Goal: Task Accomplishment & Management: Manage account settings

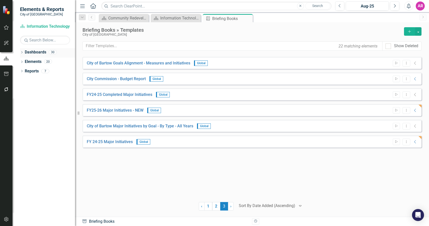
click at [26, 51] on link "Dashboards" at bounding box center [36, 53] width 22 height 6
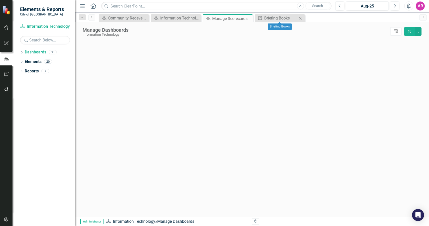
click at [301, 17] on icon "Close" at bounding box center [300, 18] width 5 height 4
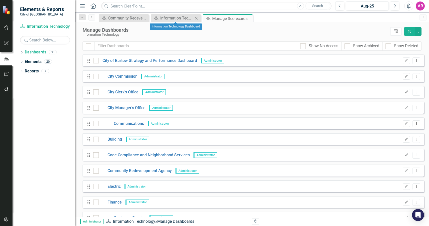
click at [197, 18] on icon at bounding box center [196, 18] width 3 height 3
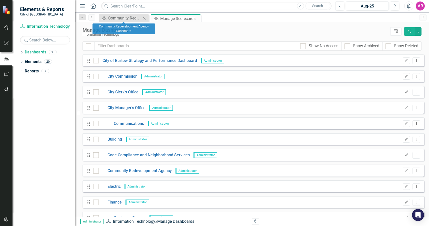
click at [143, 19] on icon "Close" at bounding box center [144, 18] width 5 height 4
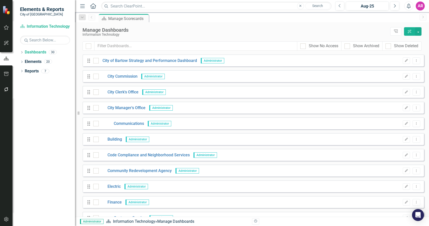
click at [59, 109] on div "Dropdown Dashboards 30 Dropdown City of Bartow Strategy and Performance Dashboa…" at bounding box center [44, 137] width 63 height 178
click at [95, 5] on icon "Home" at bounding box center [93, 5] width 7 height 5
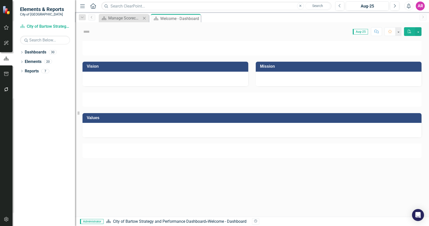
click at [146, 18] on icon "Close" at bounding box center [144, 18] width 5 height 4
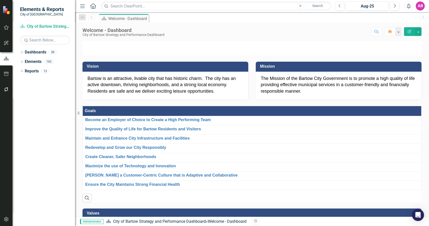
click at [422, 56] on div at bounding box center [252, 45] width 347 height 21
click at [420, 4] on div "AR" at bounding box center [420, 6] width 9 height 9
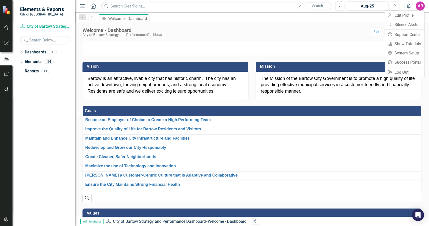
click at [11, 120] on div at bounding box center [6, 155] width 13 height 115
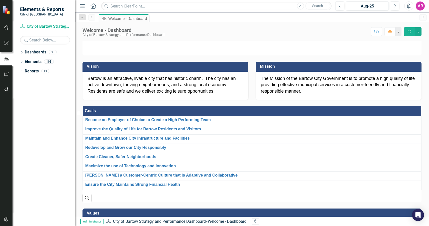
click at [31, 101] on div "Dropdown Dashboards 30 Dropdown City of Bartow Strategy and Performance Dashboa…" at bounding box center [44, 137] width 63 height 178
click at [5, 90] on icon "button" at bounding box center [6, 90] width 5 height 4
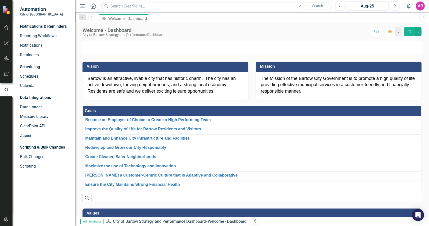
click at [8, 74] on icon "button" at bounding box center [6, 74] width 5 height 4
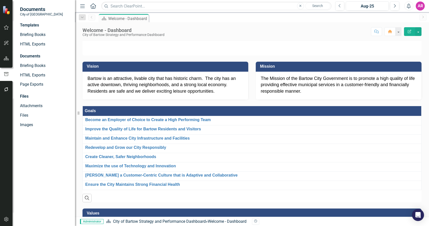
click at [7, 57] on icon "button" at bounding box center [6, 59] width 5 height 4
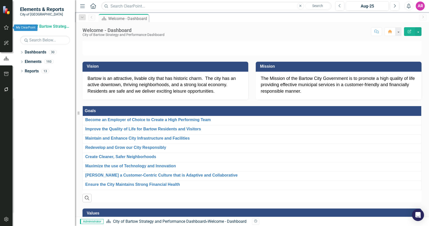
click at [5, 25] on button "button" at bounding box center [6, 28] width 11 height 11
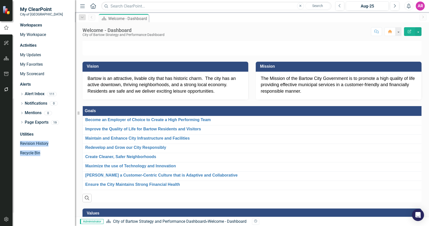
drag, startPoint x: 46, startPoint y: 130, endPoint x: 42, endPoint y: 172, distance: 42.2
click at [42, 172] on div "Workspaces My Workspace Activities My Updates My Favorites My Scorecard Alerts …" at bounding box center [44, 125] width 63 height 204
click at [42, 173] on div "Workspaces My Workspace Activities My Updates My Favorites My Scorecard Alerts …" at bounding box center [44, 125] width 63 height 204
click at [37, 76] on link "My Scorecard" at bounding box center [45, 74] width 50 height 6
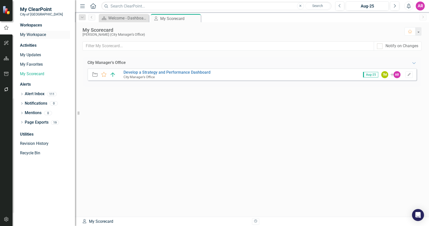
click at [35, 35] on link "My Workspace" at bounding box center [45, 35] width 50 height 6
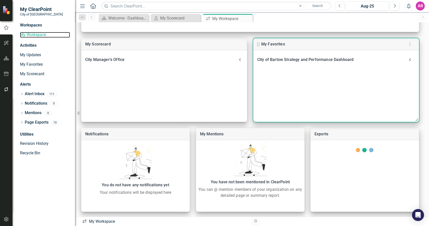
scroll to position [120, 0]
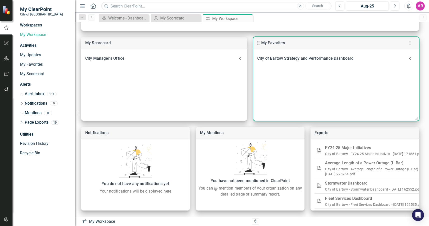
click at [411, 58] on icon at bounding box center [410, 59] width 10 height 10
click at [323, 75] on div "Welcome - Dashboard" at bounding box center [333, 72] width 128 height 7
click at [307, 71] on link "Welcome - Dashboard" at bounding box center [289, 72] width 40 height 5
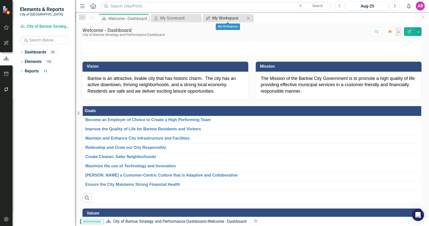
click at [237, 17] on div "My Workspace" at bounding box center [228, 18] width 33 height 6
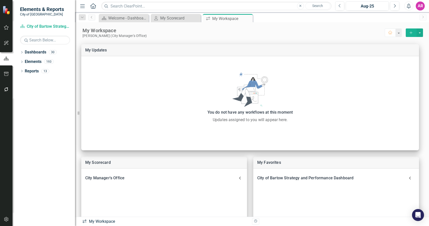
drag, startPoint x: 249, startPoint y: 19, endPoint x: 264, endPoint y: 20, distance: 14.8
click at [0, 0] on icon "Close" at bounding box center [0, 0] width 0 height 0
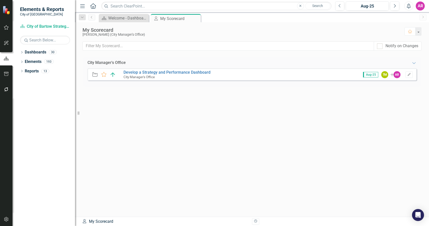
click at [418, 5] on div "AR" at bounding box center [420, 6] width 9 height 9
click at [414, 55] on link "Settings System Setup" at bounding box center [405, 53] width 40 height 9
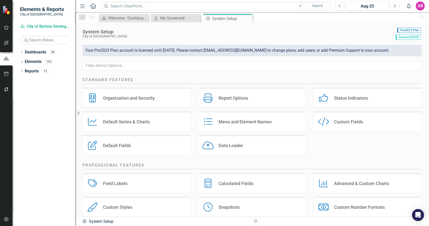
click at [169, 96] on div "Organization and Security Organization and Security" at bounding box center [137, 98] width 108 height 20
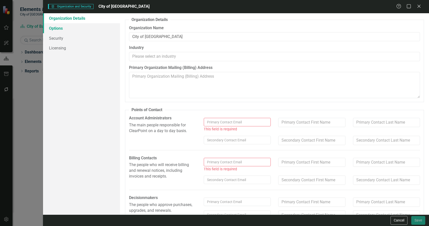
click at [80, 31] on link "Options" at bounding box center [81, 28] width 77 height 10
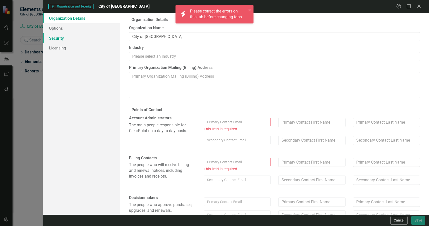
click at [81, 36] on link "Security" at bounding box center [81, 38] width 77 height 10
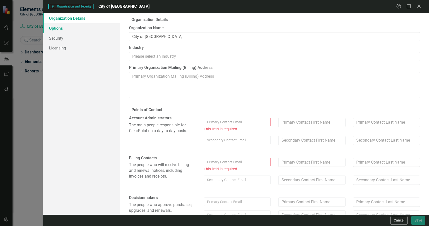
click at [77, 30] on link "Options" at bounding box center [81, 28] width 77 height 10
click at [82, 42] on link "Security" at bounding box center [81, 38] width 77 height 10
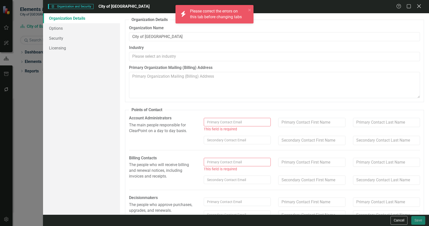
click at [420, 5] on icon "Close" at bounding box center [419, 6] width 6 height 5
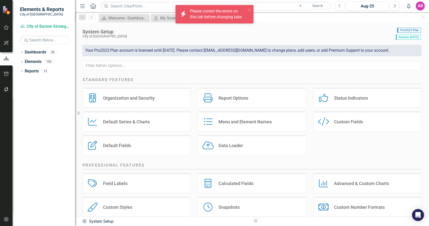
click at [418, 6] on div "AR" at bounding box center [420, 6] width 9 height 9
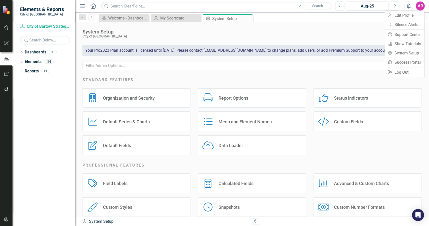
click at [420, 143] on div "Organization and Security Organization and Security Report Options Report Optio…" at bounding box center [252, 123] width 347 height 71
click at [365, 103] on div "Status Indicators Status Indicators" at bounding box center [368, 98] width 108 height 20
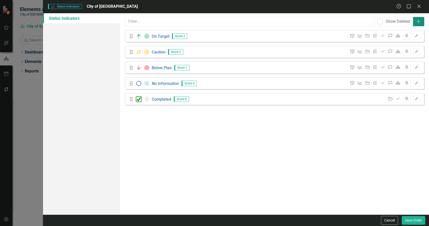
click at [420, 24] on button "Add" at bounding box center [418, 21] width 11 height 9
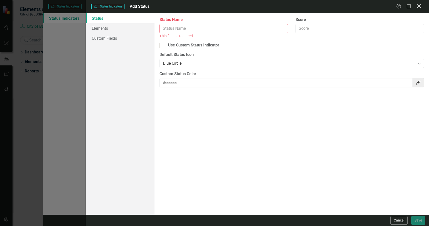
click at [420, 8] on icon "Close" at bounding box center [419, 6] width 6 height 5
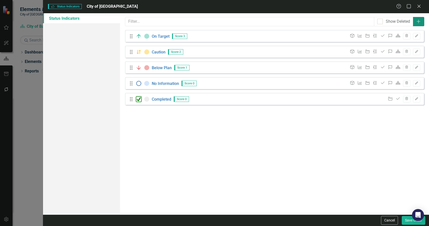
click at [422, 20] on button "Add" at bounding box center [418, 21] width 11 height 9
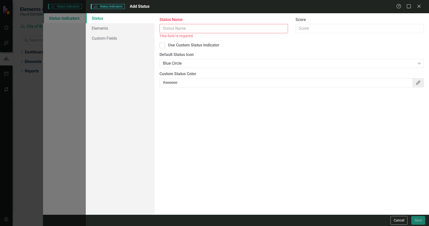
click at [185, 26] on input "Status Name" at bounding box center [224, 28] width 129 height 9
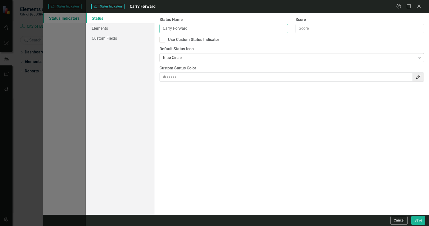
type input "Carry Forward"
click at [231, 55] on div "Blue Circle" at bounding box center [289, 58] width 252 height 6
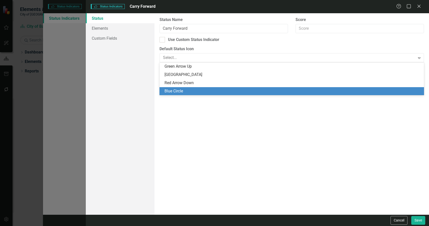
click at [272, 122] on div "Status icons are used throughout ClearPoint to show the current period status o…" at bounding box center [292, 114] width 275 height 202
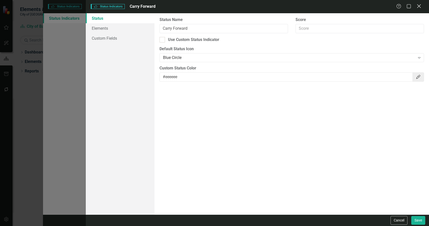
click at [417, 6] on icon "Close" at bounding box center [419, 6] width 6 height 5
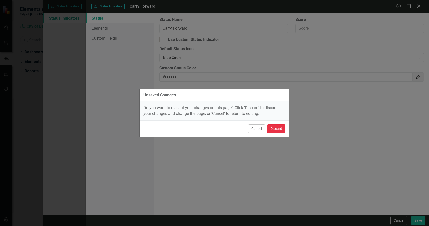
click at [275, 128] on button "Discard" at bounding box center [276, 129] width 18 height 9
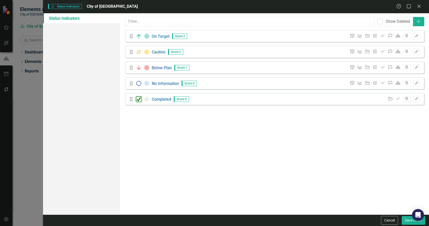
click at [288, 136] on div "Status icons are used throughout ClearPoint to show the current period status o…" at bounding box center [274, 114] width 309 height 202
click at [417, 85] on button "Edit" at bounding box center [416, 83] width 7 height 7
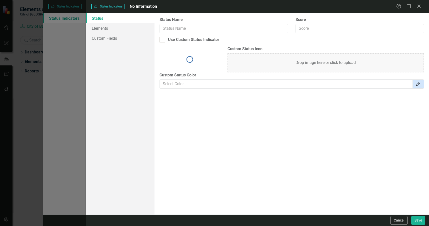
type input "No Information"
type input "0"
checkbox input "true"
type input "#D3E6FC"
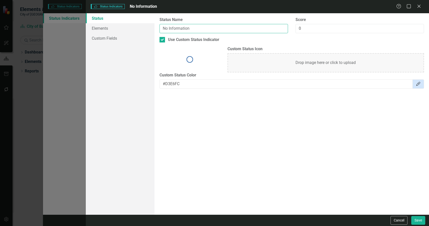
click at [242, 30] on input "No Information" at bounding box center [224, 28] width 129 height 9
type input "Carry Forward"
click at [278, 167] on div "Status icons are used throughout ClearPoint to show the current period status o…" at bounding box center [292, 114] width 275 height 202
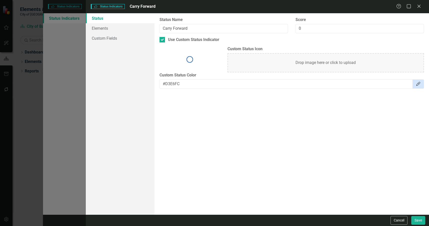
click at [190, 59] on img at bounding box center [190, 60] width 8 height 8
click at [339, 152] on div "Status icons are used throughout ClearPoint to show the current period status o…" at bounding box center [292, 114] width 275 height 202
click at [121, 33] on link "Elements" at bounding box center [120, 28] width 69 height 10
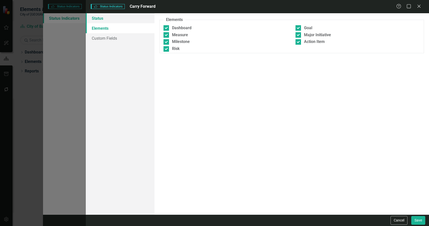
click at [119, 20] on link "Status" at bounding box center [120, 18] width 69 height 10
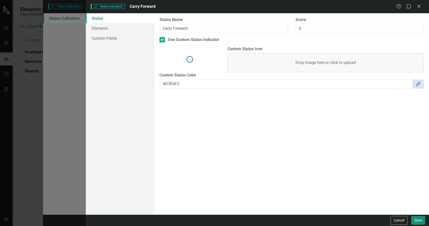
click at [421, 221] on button "Save" at bounding box center [419, 220] width 14 height 9
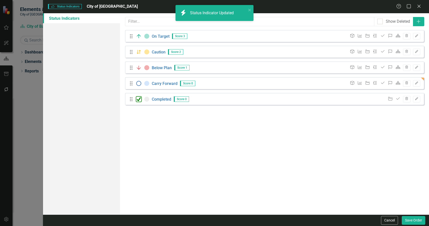
click at [406, 134] on div "Status icons are used throughout ClearPoint to show the current period status o…" at bounding box center [274, 114] width 309 height 202
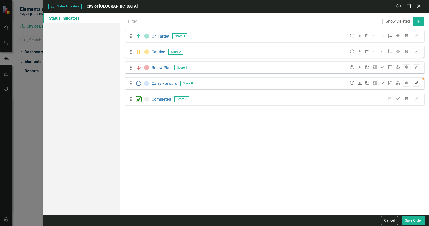
click at [419, 83] on button "Edit" at bounding box center [416, 83] width 7 height 7
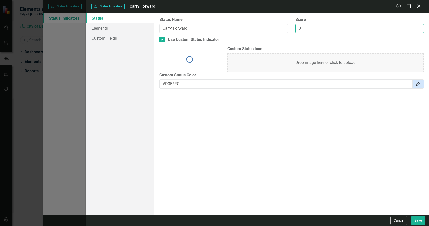
click at [318, 28] on input "0" at bounding box center [360, 28] width 129 height 9
click at [317, 29] on input "0" at bounding box center [360, 28] width 129 height 9
type input "0"
type input "4"
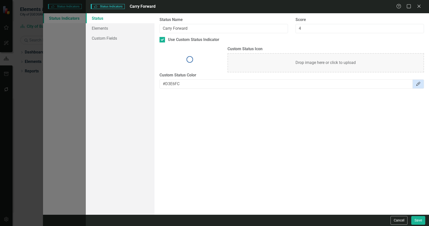
click at [352, 161] on div "Status icons are used throughout ClearPoint to show the current period status o…" at bounding box center [292, 114] width 275 height 202
click at [417, 218] on button "Save" at bounding box center [419, 220] width 14 height 9
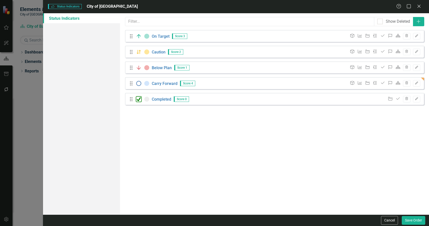
click at [203, 141] on div "Status icons are used throughout ClearPoint to show the current period status o…" at bounding box center [274, 114] width 309 height 202
click at [245, 168] on div "Status icons are used throughout ClearPoint to show the current period status o…" at bounding box center [274, 114] width 309 height 202
click at [419, 84] on button "Edit" at bounding box center [416, 83] width 7 height 7
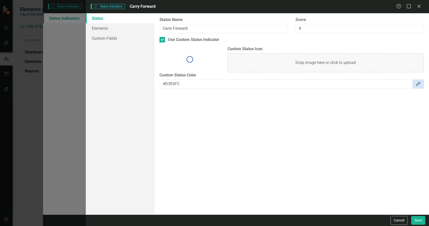
click at [191, 56] on div "Custom Status Icon Drop image here or click to upload" at bounding box center [292, 59] width 272 height 26
drag, startPoint x: 191, startPoint y: 56, endPoint x: 191, endPoint y: 61, distance: 5.5
click at [190, 61] on img at bounding box center [190, 60] width 8 height 8
click at [282, 64] on div "Drop image here or click to upload" at bounding box center [326, 62] width 197 height 19
click at [418, 6] on icon "Close" at bounding box center [419, 6] width 6 height 5
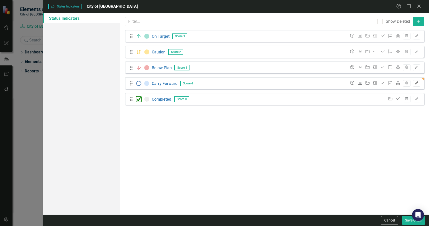
click at [414, 84] on button "Edit" at bounding box center [416, 83] width 7 height 7
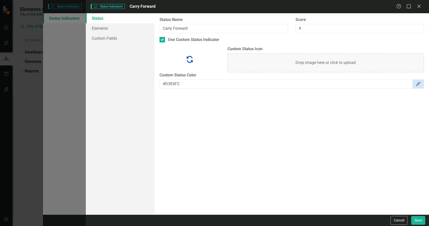
drag, startPoint x: 291, startPoint y: 123, endPoint x: 311, endPoint y: 143, distance: 28.7
click at [291, 123] on div "Status icons are used throughout ClearPoint to show the current period status o…" at bounding box center [292, 114] width 275 height 202
click at [419, 220] on button "Save" at bounding box center [419, 220] width 14 height 9
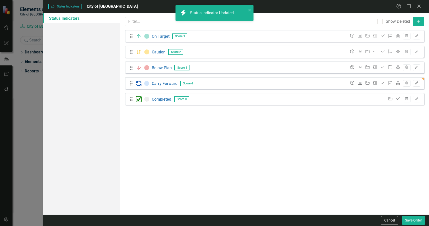
click at [232, 135] on div "Status icons are used throughout ClearPoint to show the current period status o…" at bounding box center [274, 114] width 309 height 202
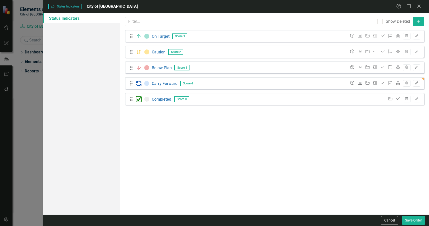
click at [139, 82] on img at bounding box center [139, 84] width 6 height 6
click at [376, 132] on div "Status icons are used throughout ClearPoint to show the current period status o…" at bounding box center [274, 114] width 309 height 202
click at [418, 99] on icon "Edit" at bounding box center [417, 99] width 4 height 3
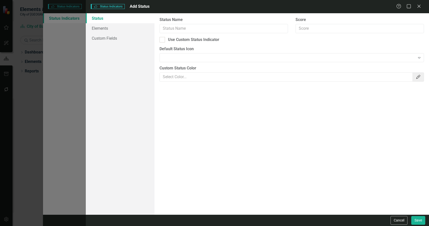
type input "Completed"
checkbox input "true"
type input "#eeeeee"
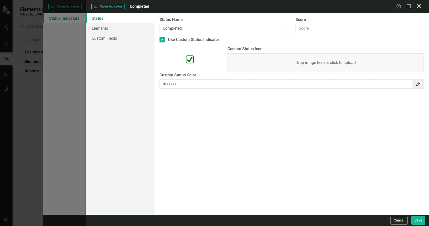
click at [417, 7] on icon "Close" at bounding box center [419, 6] width 6 height 5
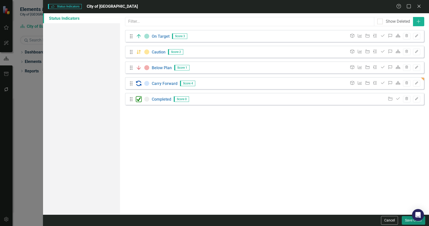
click at [407, 219] on button "Save Order" at bounding box center [414, 220] width 24 height 9
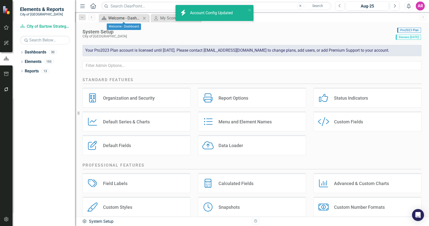
click at [126, 17] on div "Welcome - Dashboard" at bounding box center [124, 18] width 33 height 6
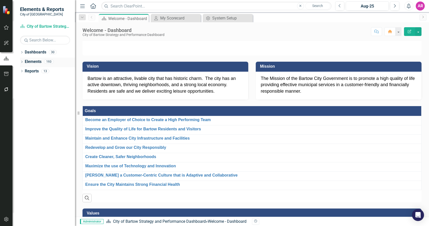
click at [22, 61] on icon "Dropdown" at bounding box center [22, 62] width 4 height 3
click at [23, 52] on icon "Dropdown" at bounding box center [22, 53] width 4 height 3
click at [24, 62] on icon "Dropdown" at bounding box center [25, 61] width 4 height 3
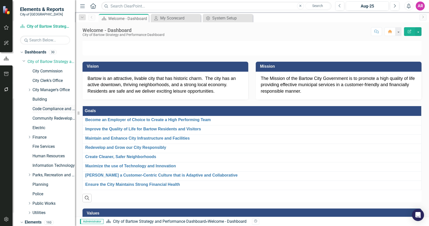
click at [55, 110] on link "Code Compliance and Neighborhood Services" at bounding box center [54, 109] width 43 height 6
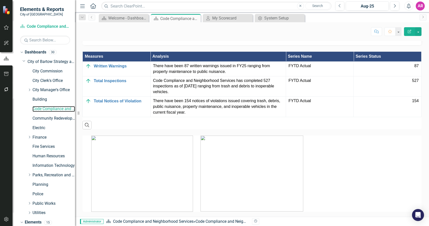
scroll to position [671, 0]
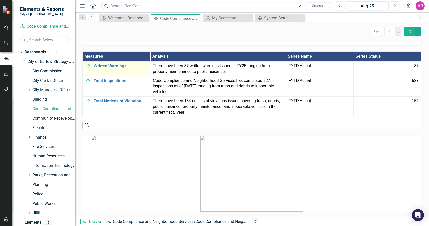
click at [89, 69] on img at bounding box center [88, 66] width 6 height 6
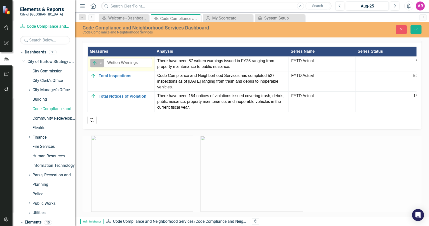
click at [99, 67] on div "On Target" at bounding box center [95, 63] width 8 height 7
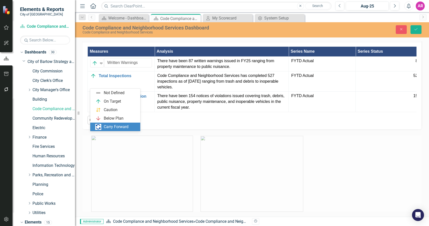
click at [119, 127] on div "Carry Forward" at bounding box center [116, 127] width 25 height 6
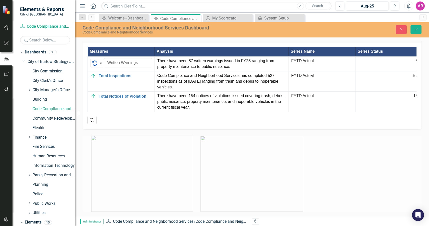
click at [320, 176] on div at bounding box center [252, 171] width 347 height 83
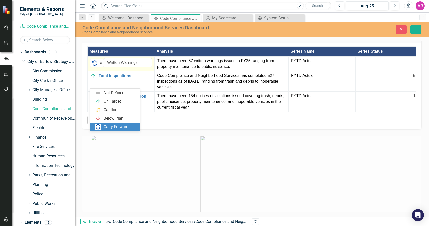
click at [96, 66] on img at bounding box center [95, 63] width 6 height 6
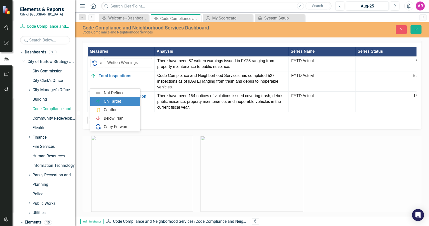
click at [120, 99] on div "On Target" at bounding box center [112, 102] width 17 height 6
click at [100, 65] on icon "Expand" at bounding box center [101, 63] width 5 height 4
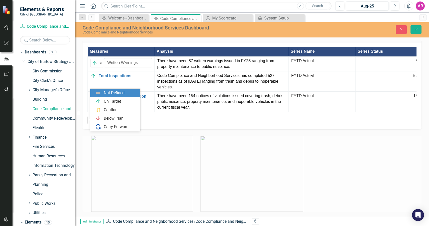
click at [128, 40] on h3 "Measure Performance" at bounding box center [163, 37] width 154 height 5
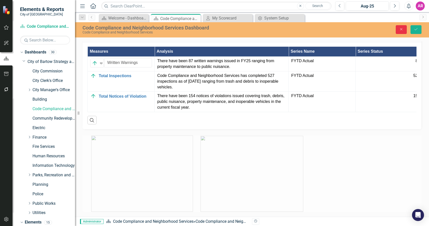
click at [401, 28] on icon "Close" at bounding box center [401, 30] width 5 height 4
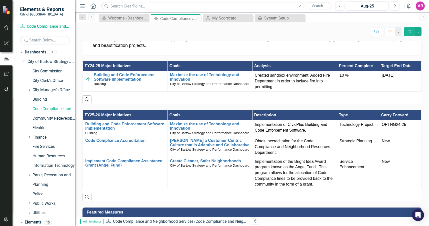
scroll to position [346, 0]
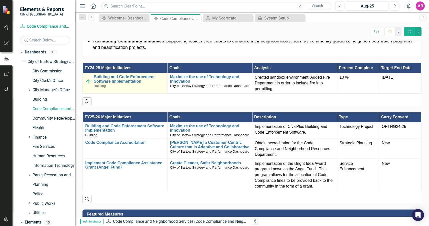
click at [87, 85] on img at bounding box center [88, 82] width 6 height 6
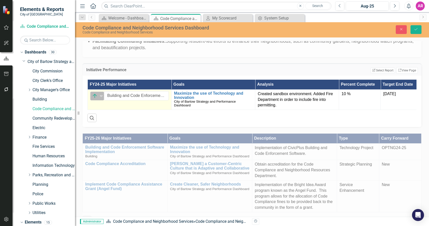
click at [99, 98] on icon "Expand" at bounding box center [101, 96] width 5 height 4
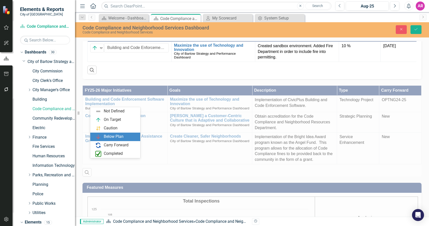
scroll to position [396, 0]
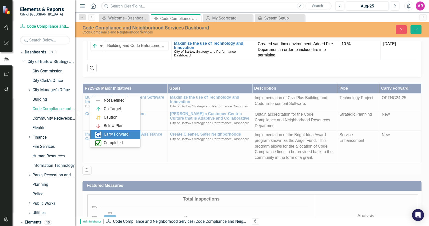
click at [123, 136] on div "Carry Forward" at bounding box center [116, 135] width 25 height 6
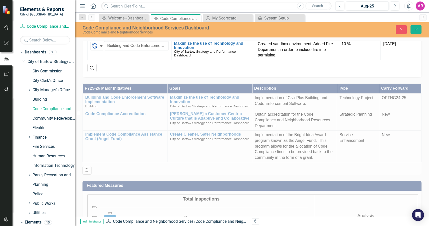
click at [196, 128] on div "FY25-26 Major Initiatives Goals Description Type Carry Forward Building and Cod…" at bounding box center [252, 126] width 347 height 98
click at [419, 28] on button "Save" at bounding box center [416, 29] width 11 height 9
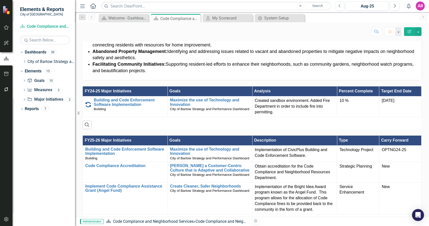
scroll to position [325, 0]
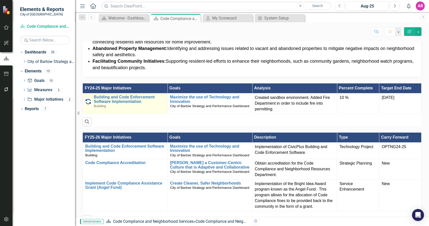
click at [91, 105] on img at bounding box center [88, 102] width 6 height 6
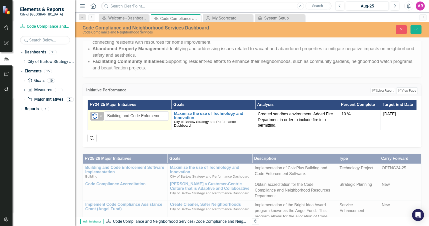
click at [102, 121] on div "Expand" at bounding box center [101, 116] width 5 height 8
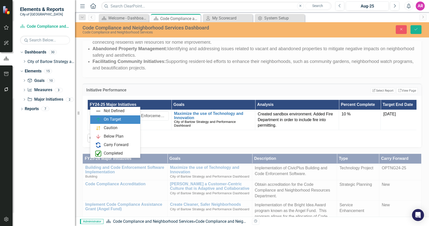
click at [115, 119] on div "On Target" at bounding box center [112, 120] width 17 height 6
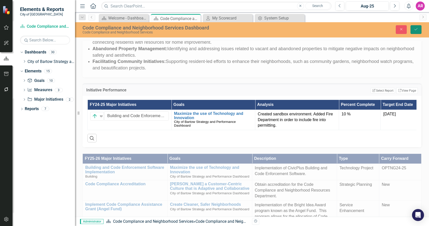
click at [417, 31] on icon "Save" at bounding box center [416, 30] width 5 height 4
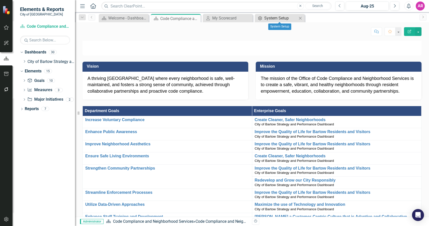
click at [282, 19] on div "System Setup" at bounding box center [280, 18] width 33 height 6
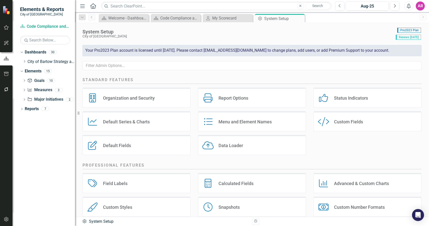
click at [335, 96] on div "Status Indicators" at bounding box center [351, 98] width 34 height 6
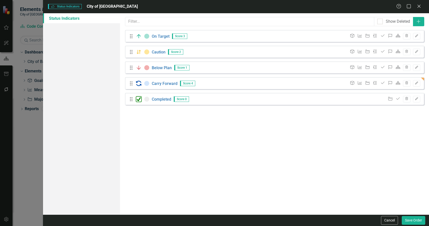
click at [146, 122] on div "Status icons are used throughout ClearPoint to show the current period status o…" at bounding box center [274, 114] width 309 height 202
click at [417, 85] on icon "Edit" at bounding box center [417, 83] width 4 height 3
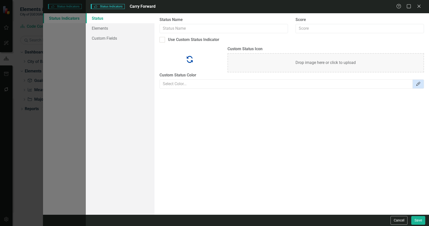
type input "Carry Forward"
type input "4"
checkbox input "true"
type input "#D3E6FC"
click at [299, 155] on div "Status icons are used throughout ClearPoint to show the current period status o…" at bounding box center [292, 114] width 275 height 202
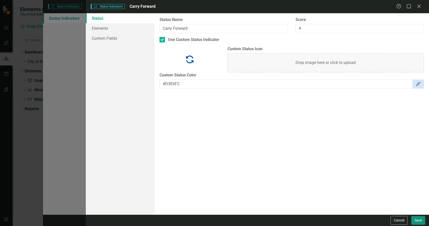
click at [423, 221] on button "Save" at bounding box center [419, 220] width 14 height 9
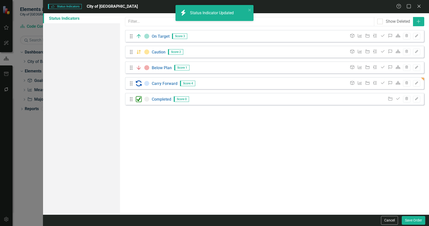
click at [327, 157] on div "Status icons are used throughout ClearPoint to show the current period status o…" at bounding box center [274, 114] width 309 height 202
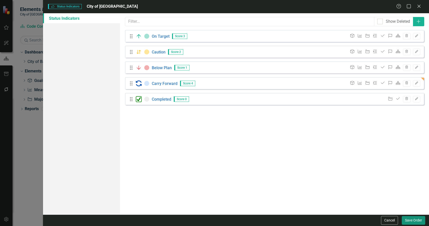
click at [412, 222] on button "Save Order" at bounding box center [414, 220] width 24 height 9
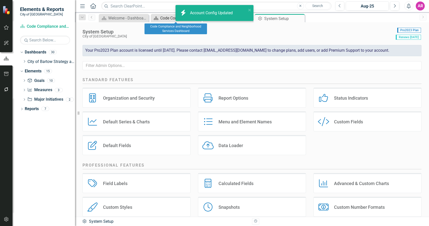
click at [162, 20] on div "Code Compliance and Neighborhood Services Dashboard" at bounding box center [176, 18] width 33 height 6
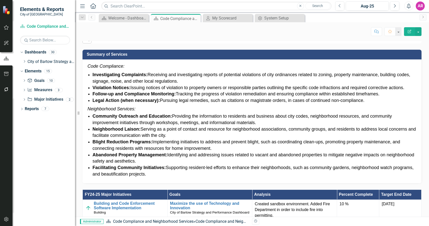
scroll to position [325, 0]
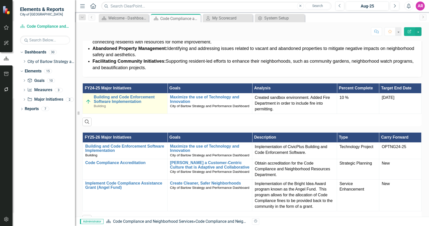
click at [88, 105] on img at bounding box center [88, 102] width 6 height 6
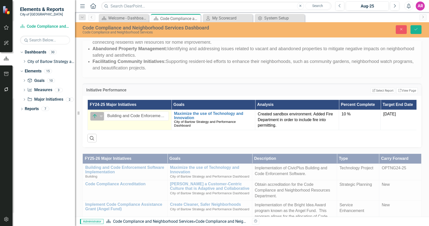
click at [98, 119] on img at bounding box center [95, 116] width 6 height 6
click at [398, 31] on button "Close" at bounding box center [401, 29] width 11 height 9
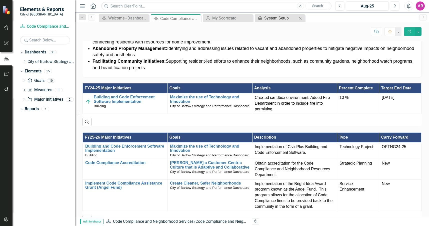
click at [271, 20] on div "System Setup" at bounding box center [280, 18] width 33 height 6
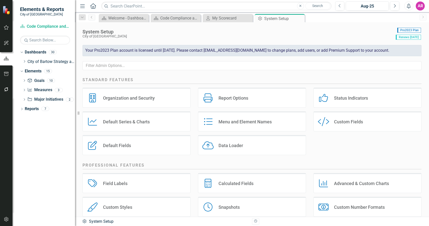
click at [361, 103] on div "Status Indicators Status Indicators" at bounding box center [368, 98] width 108 height 20
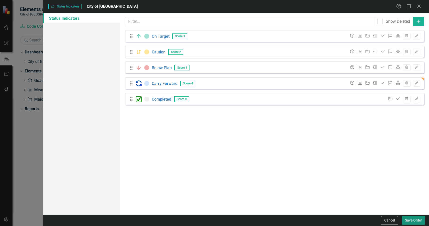
click at [411, 220] on button "Save Order" at bounding box center [414, 220] width 24 height 9
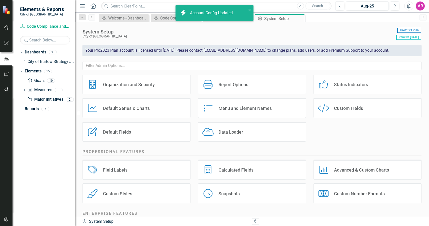
scroll to position [25, 0]
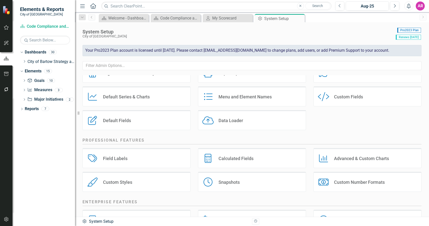
click at [253, 96] on div "Menu and Element Names" at bounding box center [245, 97] width 53 height 6
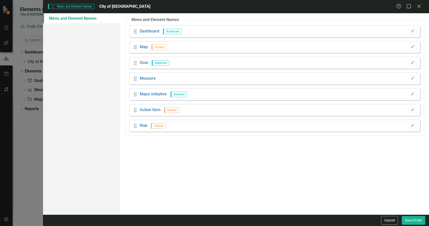
click at [420, 4] on icon "Close" at bounding box center [419, 6] width 5 height 4
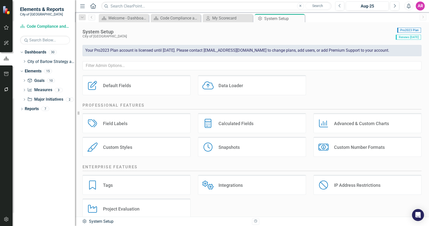
scroll to position [69, 0]
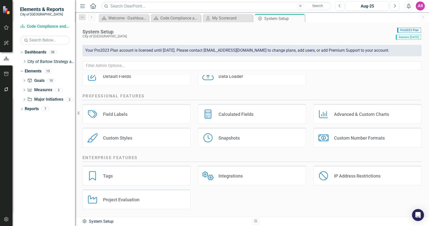
click at [244, 179] on div "Integrations Integrations" at bounding box center [252, 176] width 108 height 20
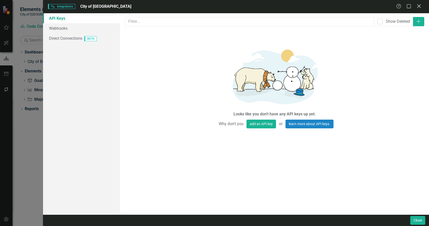
click at [420, 7] on icon at bounding box center [419, 6] width 4 height 4
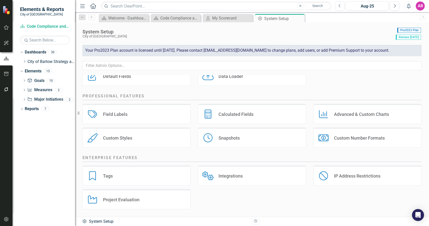
click at [243, 206] on div "Tags Tags Integrations Integrations IP Address Restrictions IP Address Restrict…" at bounding box center [252, 190] width 347 height 48
click at [419, 5] on div "AR" at bounding box center [420, 6] width 9 height 9
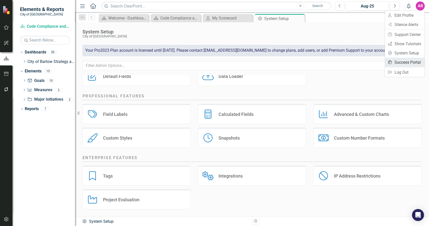
click at [399, 62] on link "icon.portal Success Portal" at bounding box center [405, 62] width 40 height 9
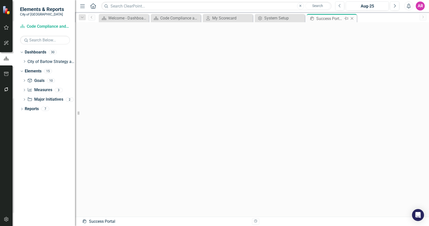
click at [353, 17] on icon "Close" at bounding box center [352, 19] width 5 height 4
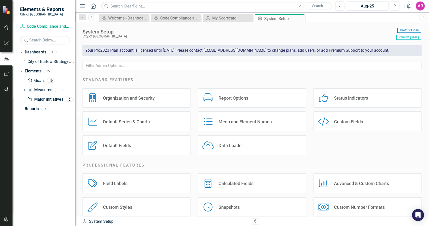
click at [422, 8] on div "AR" at bounding box center [420, 6] width 9 height 9
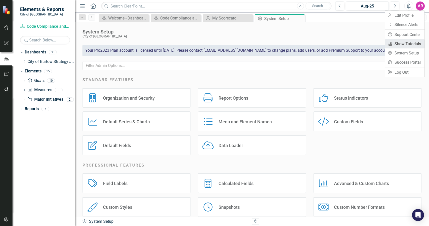
click at [411, 44] on link "icon.tutorial Show Tutorials" at bounding box center [405, 43] width 40 height 9
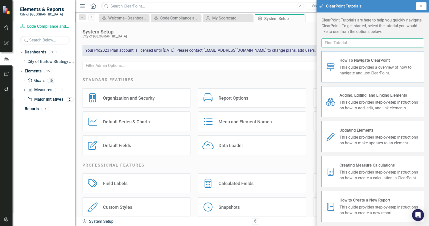
click at [389, 43] on input "text" at bounding box center [373, 43] width 103 height 9
type input "add users"
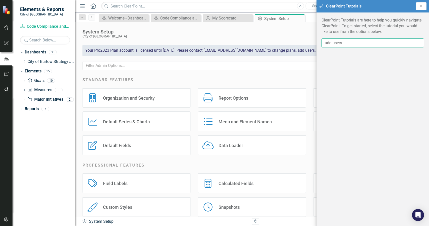
click at [384, 43] on input "add users" at bounding box center [373, 43] width 103 height 9
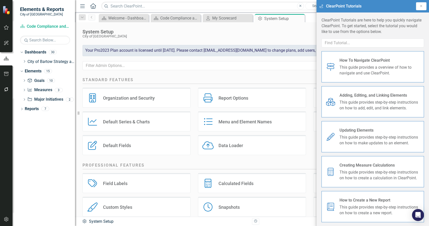
click at [405, 33] on div "ClearPoint Tutorials are here to help you quickly navigate ClearPoint. To get s…" at bounding box center [373, 26] width 103 height 17
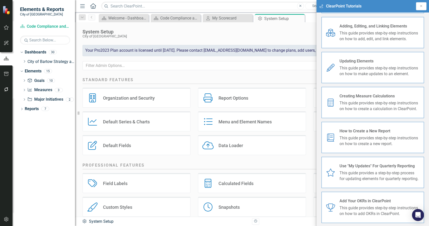
scroll to position [75, 0]
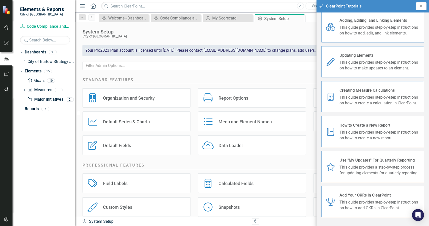
click at [421, 7] on icon "Close" at bounding box center [422, 6] width 4 height 3
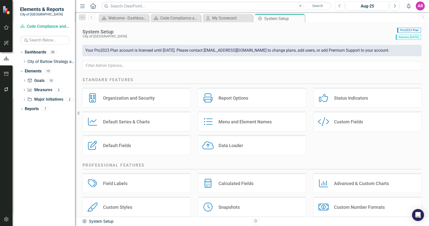
click at [420, 6] on div "AR" at bounding box center [420, 6] width 9 height 9
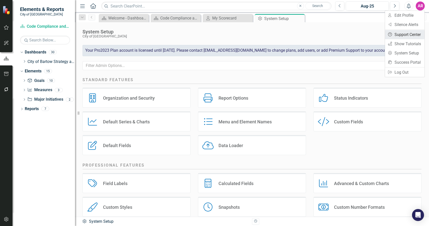
click at [397, 33] on link "Help Support Center" at bounding box center [405, 34] width 40 height 9
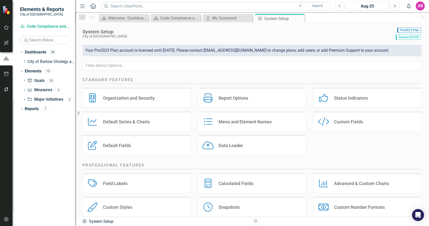
click at [419, 8] on div "AR" at bounding box center [420, 6] width 9 height 9
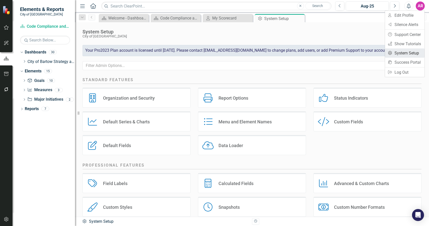
click at [410, 54] on link "Settings System Setup" at bounding box center [405, 53] width 40 height 9
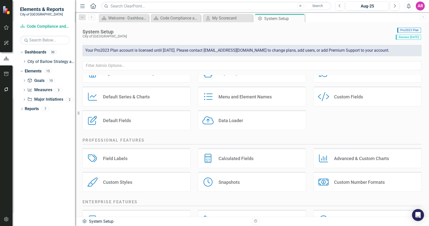
scroll to position [0, 0]
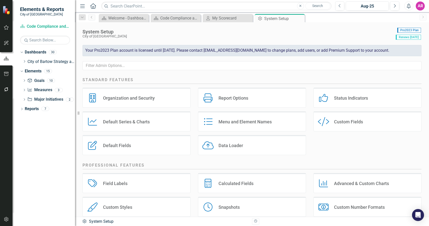
click at [142, 100] on div "Organization and Security" at bounding box center [129, 98] width 52 height 6
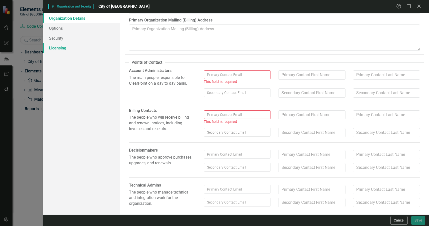
scroll to position [48, 0]
click at [69, 47] on link "Licensing" at bounding box center [81, 48] width 77 height 10
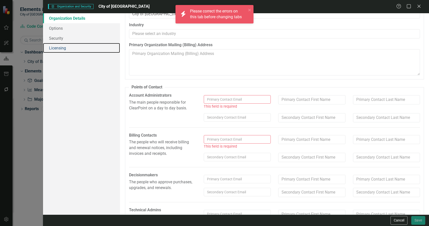
scroll to position [0, 0]
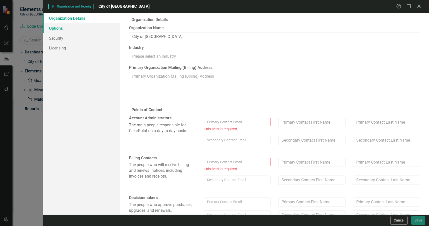
click at [83, 26] on link "Options" at bounding box center [81, 28] width 77 height 10
click at [95, 17] on link "Organization Details" at bounding box center [81, 18] width 77 height 10
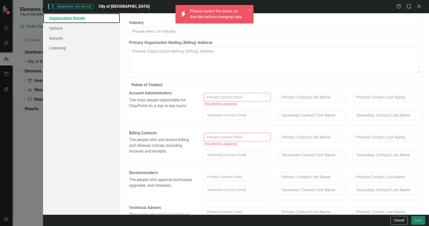
scroll to position [48, 0]
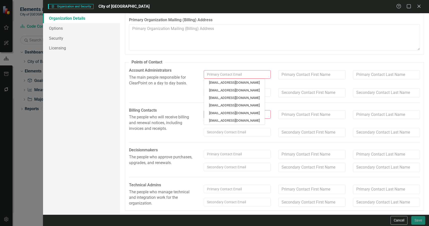
click at [250, 75] on input "text" at bounding box center [237, 74] width 67 height 9
click at [245, 99] on link "[EMAIL_ADDRESS][DOMAIN_NAME]" at bounding box center [234, 98] width 61 height 8
type input "[EMAIL_ADDRESS][DOMAIN_NAME]"
type input "[PERSON_NAME]"
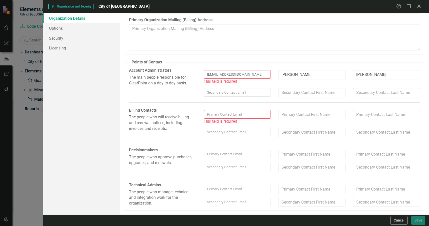
scroll to position [43, 0]
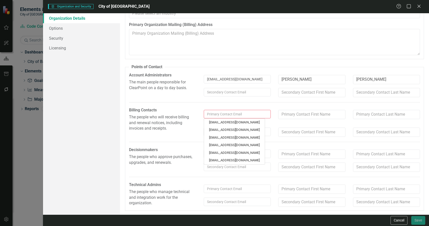
click at [233, 113] on input "text" at bounding box center [237, 114] width 67 height 9
click at [239, 114] on input "text" at bounding box center [237, 114] width 67 height 9
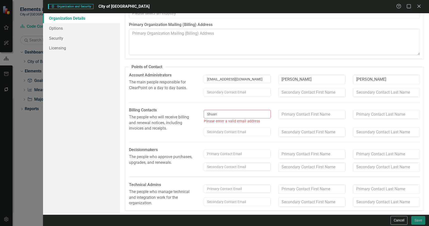
click at [239, 114] on input "Shuan" at bounding box center [237, 114] width 67 height 9
click at [239, 113] on input "Shuan" at bounding box center [237, 114] width 67 height 9
type input "S"
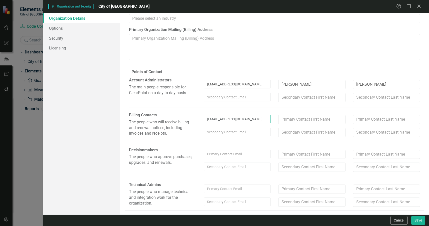
type input "[EMAIL_ADDRESS][DOMAIN_NAME]"
click at [298, 120] on input "Shuan" at bounding box center [311, 119] width 67 height 9
type input "[PERSON_NAME]"
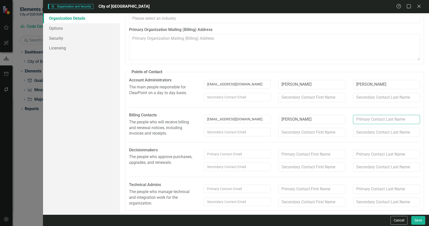
click at [390, 120] on input "text" at bounding box center [386, 119] width 67 height 9
type input "Gel"
click at [412, 216] on button "Save" at bounding box center [419, 220] width 14 height 9
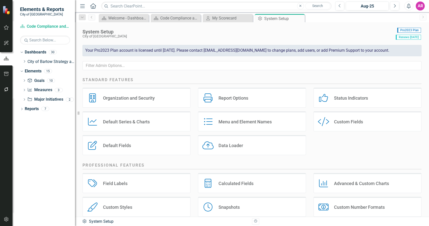
click at [131, 96] on div "Organization and Security" at bounding box center [129, 98] width 52 height 6
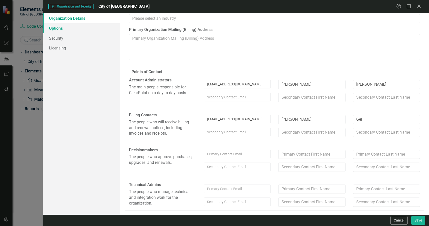
click at [86, 27] on link "Options" at bounding box center [81, 28] width 77 height 10
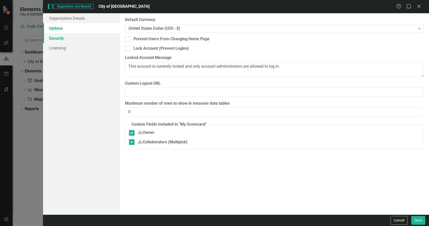
click at [88, 35] on link "Security" at bounding box center [81, 38] width 77 height 10
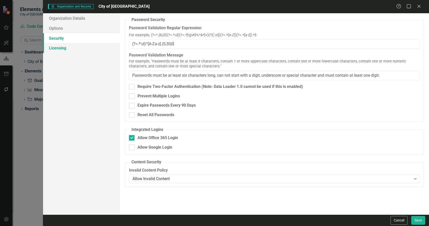
click at [88, 47] on link "Licensing" at bounding box center [81, 48] width 77 height 10
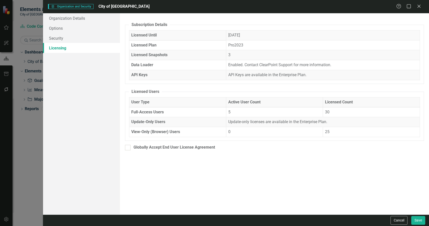
click at [67, 137] on div "Organization Details Options Security Licensing" at bounding box center [81, 114] width 77 height 202
click at [200, 183] on div "The details of your ClearPoint Subscription are listed below. Features differ b…" at bounding box center [274, 114] width 309 height 202
click at [92, 39] on link "Security" at bounding box center [81, 38] width 77 height 10
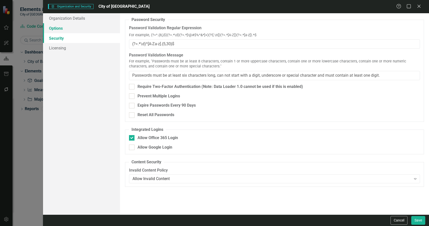
click at [90, 29] on link "Options" at bounding box center [81, 28] width 77 height 10
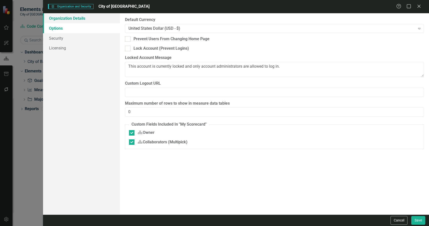
click at [93, 22] on link "Organization Details" at bounding box center [81, 18] width 77 height 10
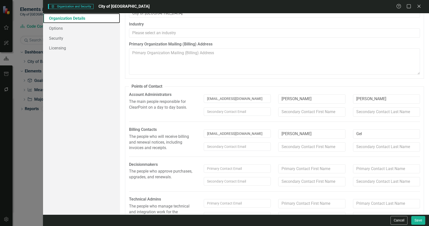
scroll to position [0, 0]
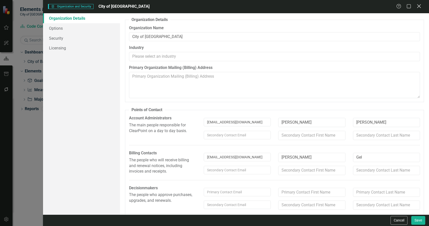
click at [419, 8] on icon "Close" at bounding box center [419, 6] width 6 height 5
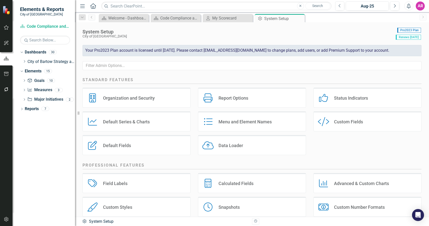
click at [335, 148] on div "Organization and Security Organization and Security Report Options Report Optio…" at bounding box center [252, 123] width 347 height 71
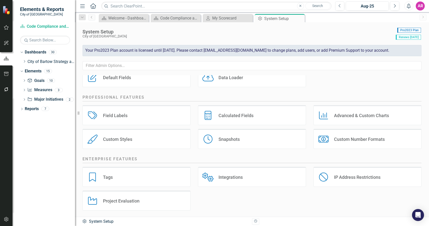
scroll to position [69, 0]
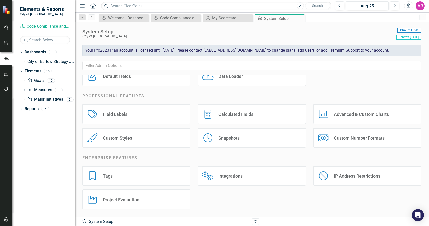
click at [248, 199] on div "Tags Tags Integrations Integrations IP Address Restrictions IP Address Restrict…" at bounding box center [252, 190] width 347 height 48
click at [43, 132] on div "Dropdown Dashboards 30 Dropdown City of Bartow Strategy and Performance Dashboa…" at bounding box center [44, 137] width 63 height 178
click at [335, 198] on div "Tags Tags Integrations Integrations IP Address Restrictions IP Address Restrict…" at bounding box center [252, 190] width 347 height 48
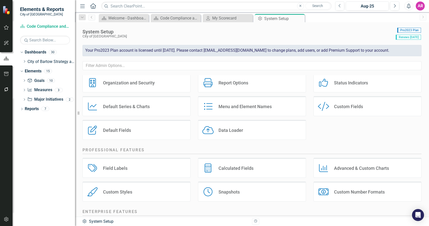
scroll to position [0, 0]
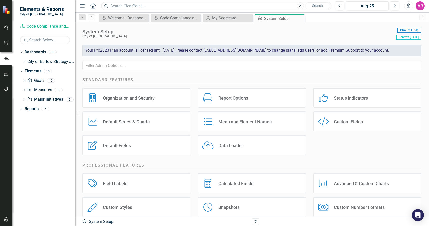
click at [241, 120] on div "Menu and Element Names" at bounding box center [245, 122] width 53 height 6
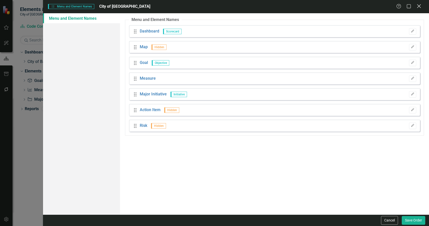
click at [418, 6] on icon "Close" at bounding box center [419, 6] width 6 height 5
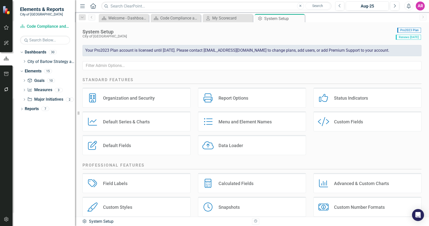
click at [155, 99] on div "Organization and Security" at bounding box center [129, 98] width 52 height 6
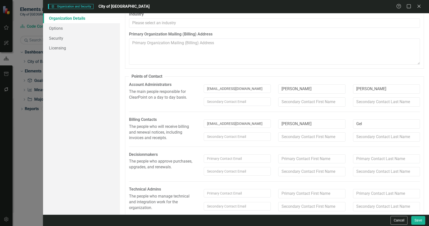
scroll to position [38, 0]
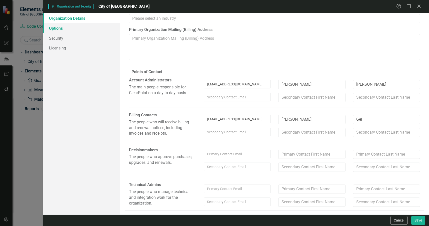
click at [75, 31] on link "Options" at bounding box center [81, 28] width 77 height 10
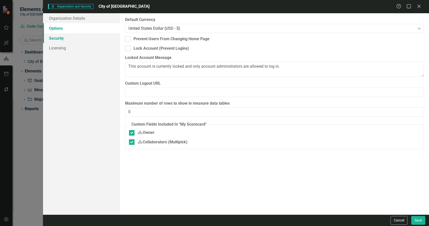
click at [78, 39] on link "Security" at bounding box center [81, 38] width 77 height 10
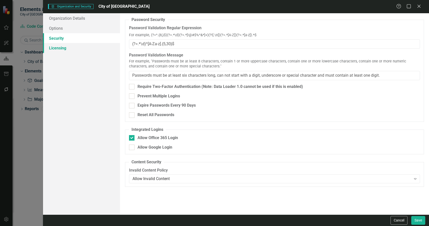
click at [79, 46] on link "Licensing" at bounding box center [81, 48] width 77 height 10
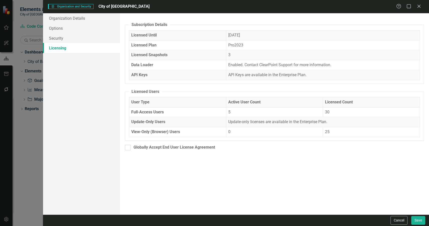
click at [325, 120] on td "Update-only licenses are available in the Enterprise Plan." at bounding box center [323, 122] width 194 height 10
click at [422, 6] on div "Help Maximize Close" at bounding box center [411, 7] width 28 height 6
click at [419, 7] on icon at bounding box center [419, 6] width 4 height 4
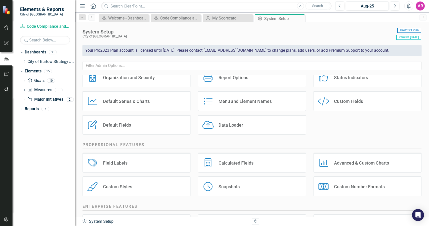
scroll to position [69, 0]
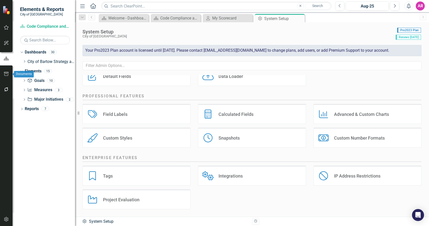
click at [6, 72] on icon "button" at bounding box center [6, 74] width 5 height 4
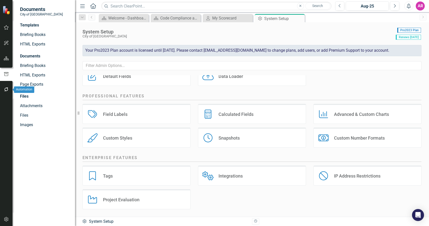
click at [5, 89] on icon "button" at bounding box center [6, 90] width 5 height 4
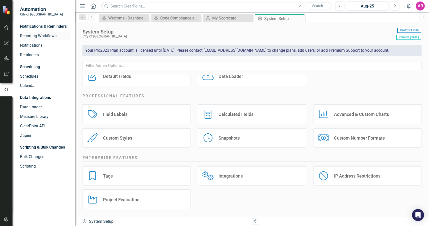
click at [48, 38] on link "Reporting Workflows" at bounding box center [45, 36] width 50 height 6
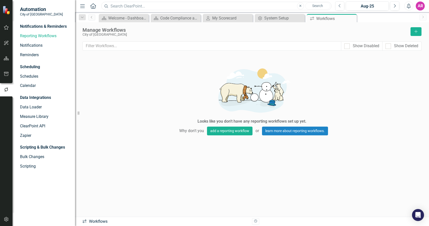
click at [127, 4] on input "text" at bounding box center [216, 6] width 230 height 9
click at [249, 5] on input "users" at bounding box center [216, 6] width 230 height 9
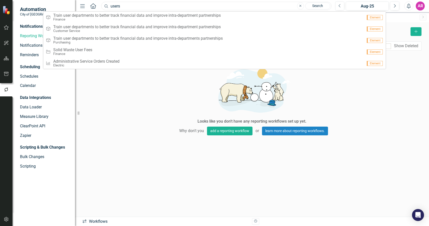
click at [249, 5] on input "users" at bounding box center [216, 6] width 230 height 9
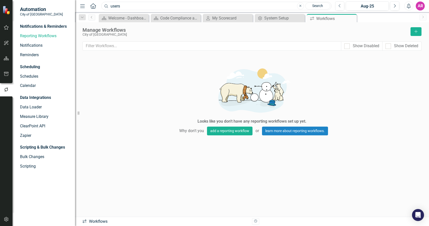
click at [249, 5] on input "users" at bounding box center [216, 6] width 230 height 9
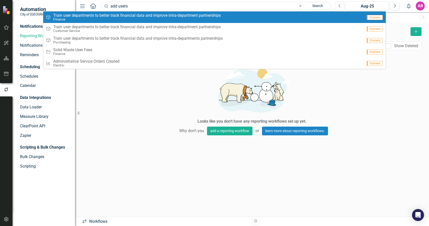
type input "add users"
